Goal: Navigation & Orientation: Find specific page/section

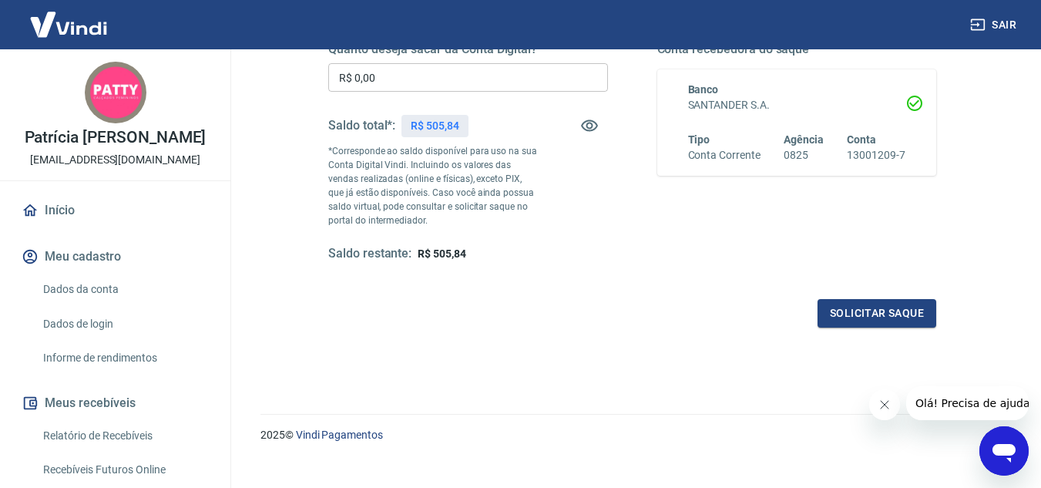
scroll to position [288, 0]
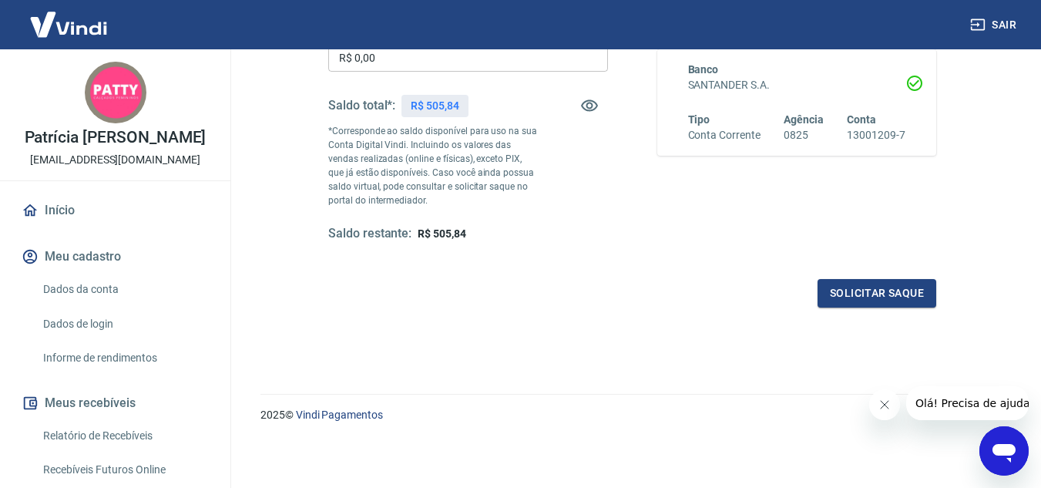
click at [61, 220] on link "Início" at bounding box center [115, 210] width 193 height 34
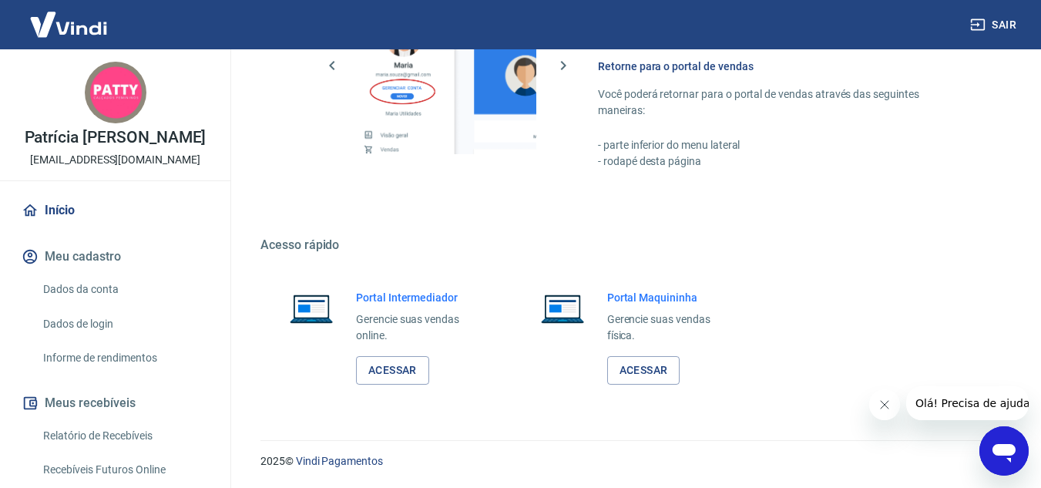
scroll to position [777, 0]
click at [390, 370] on link "Acessar" at bounding box center [392, 370] width 73 height 29
